Goal: Information Seeking & Learning: Learn about a topic

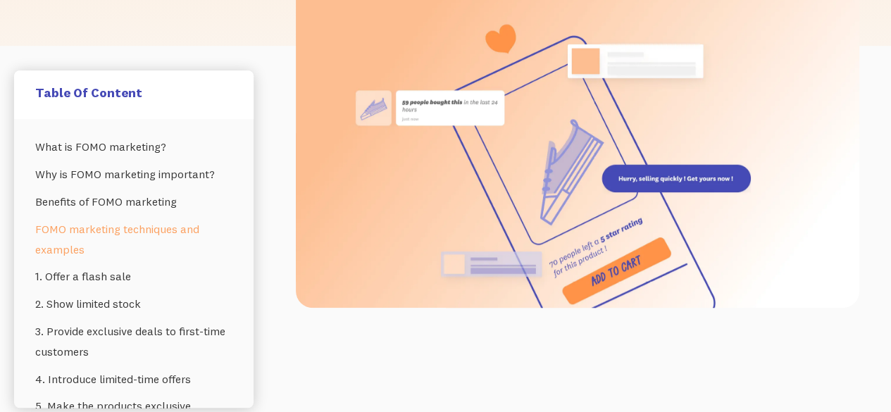
click at [120, 238] on link "FOMO marketing techniques and examples" at bounding box center [133, 240] width 197 height 48
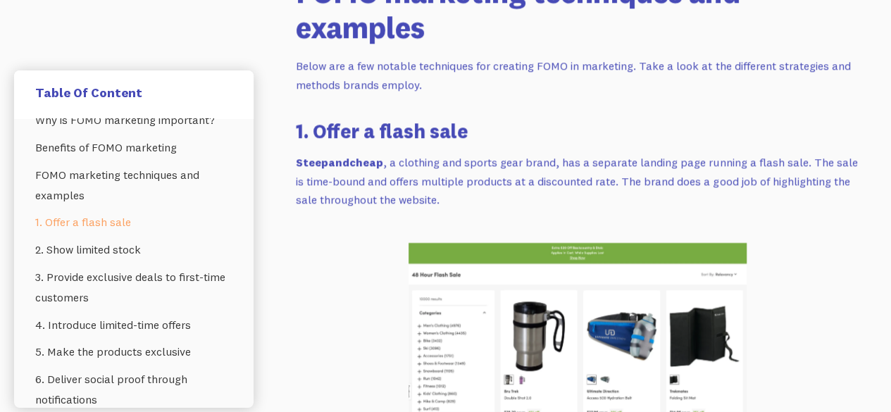
scroll to position [56, 0]
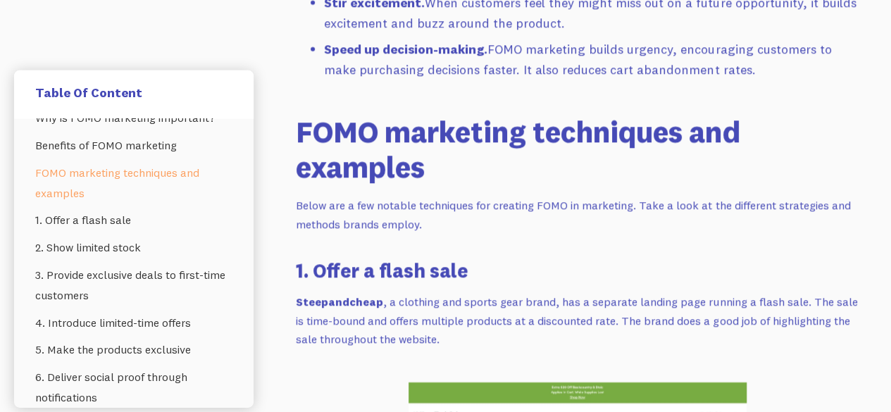
scroll to position [2164, 0]
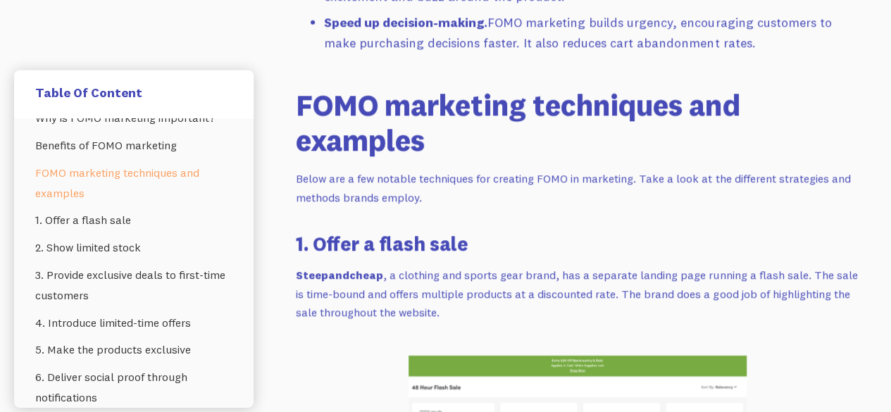
click at [592, 171] on p "Below are a few notable techniques for creating FOMO in marketing. Take a look …" at bounding box center [578, 187] width 564 height 37
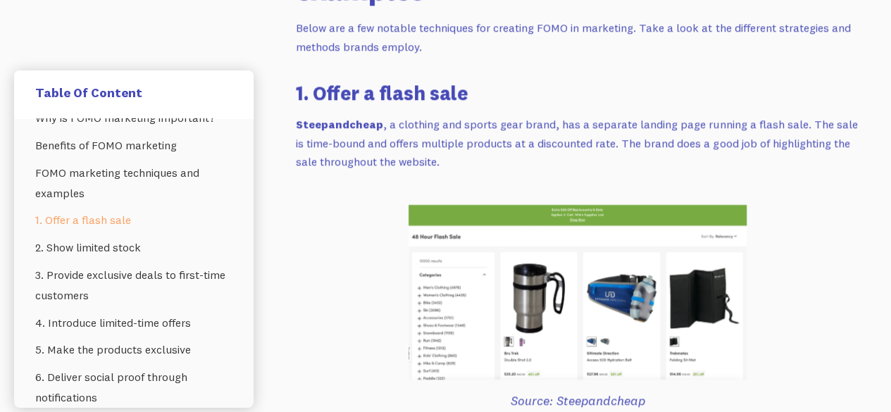
scroll to position [2417, 0]
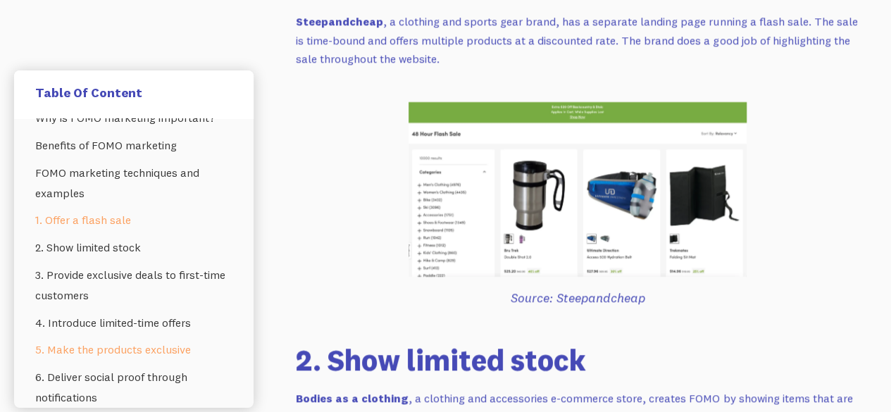
click at [151, 350] on link "5. Make the products exclusive" at bounding box center [133, 349] width 197 height 27
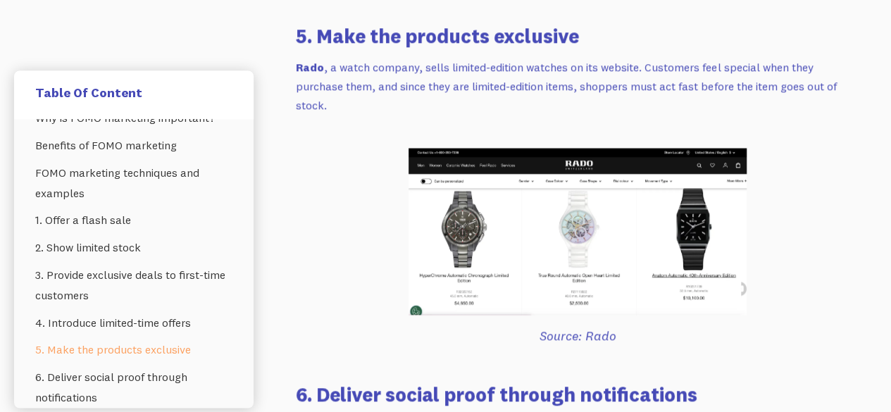
scroll to position [3885, 0]
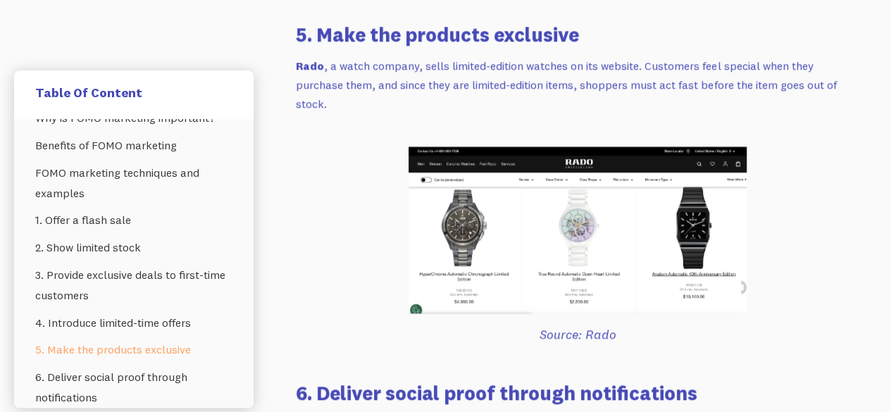
drag, startPoint x: 525, startPoint y: 47, endPoint x: 449, endPoint y: 49, distance: 76.8
click at [449, 56] on p "Rado , a watch company, sells limited-edition watches on its website. Customers…" at bounding box center [578, 84] width 564 height 56
copy p "limited-edition"
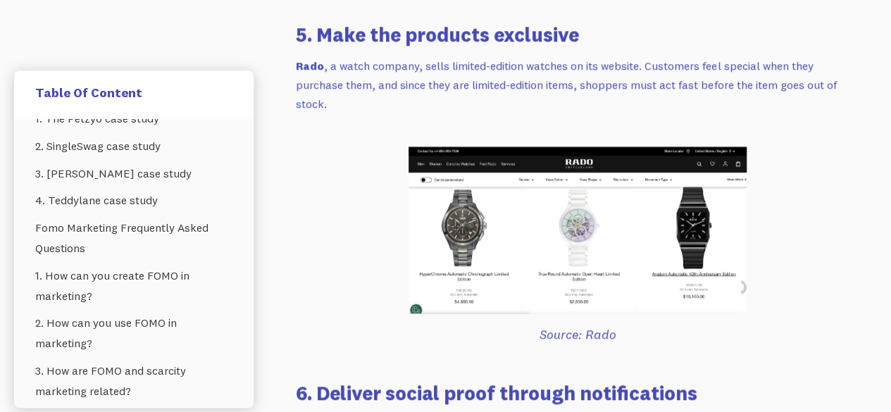
scroll to position [611, 0]
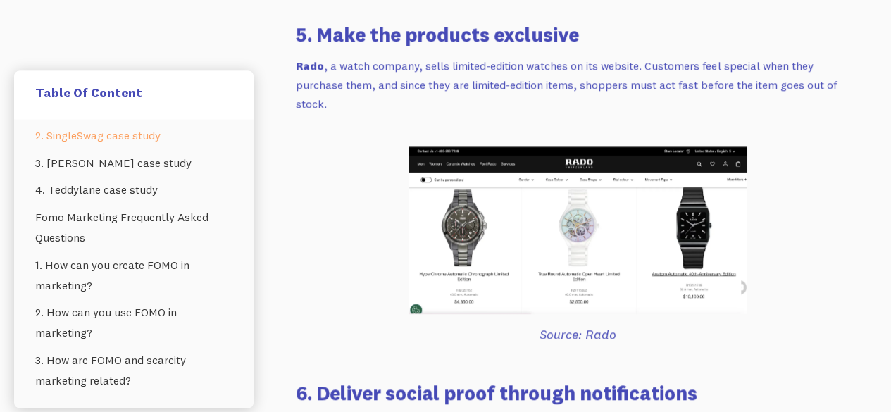
click at [123, 139] on link "2. SingleSwag case study" at bounding box center [133, 135] width 197 height 27
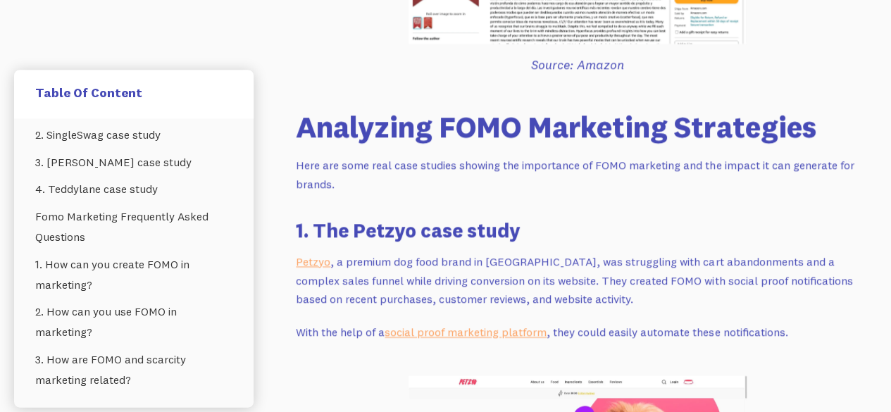
scroll to position [6609, 0]
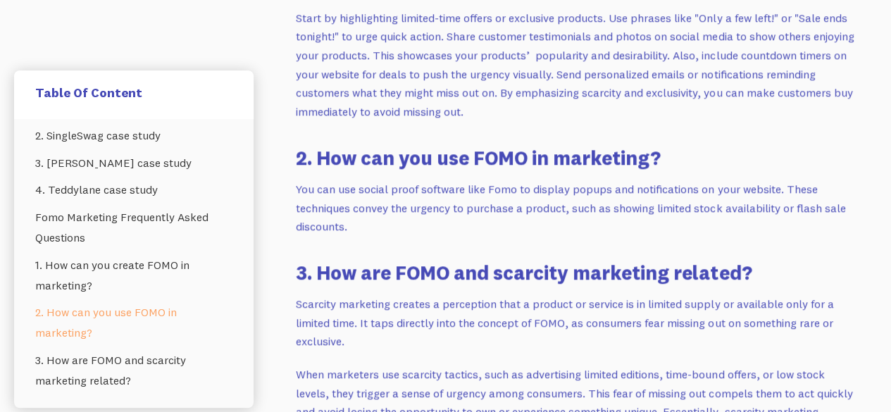
scroll to position [0, 0]
